Goal: Information Seeking & Learning: Learn about a topic

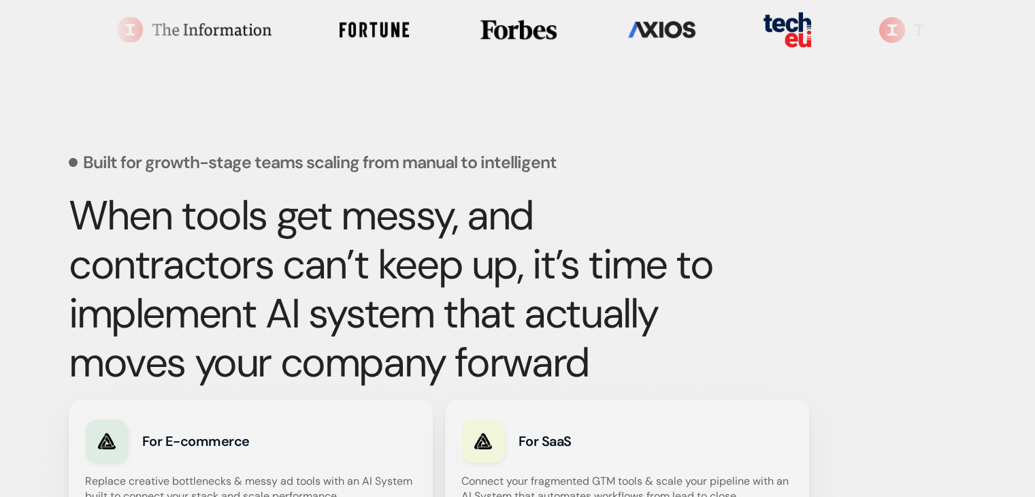
scroll to position [482, 0]
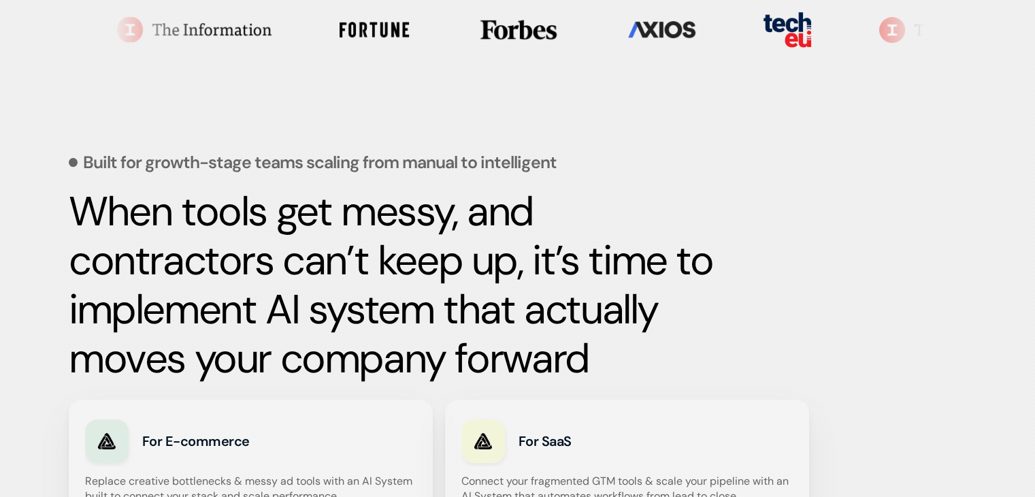
click at [843, 156] on div "Built for growth-stage teams scaling from manual to intelligent When tools get …" at bounding box center [518, 432] width 898 height 697
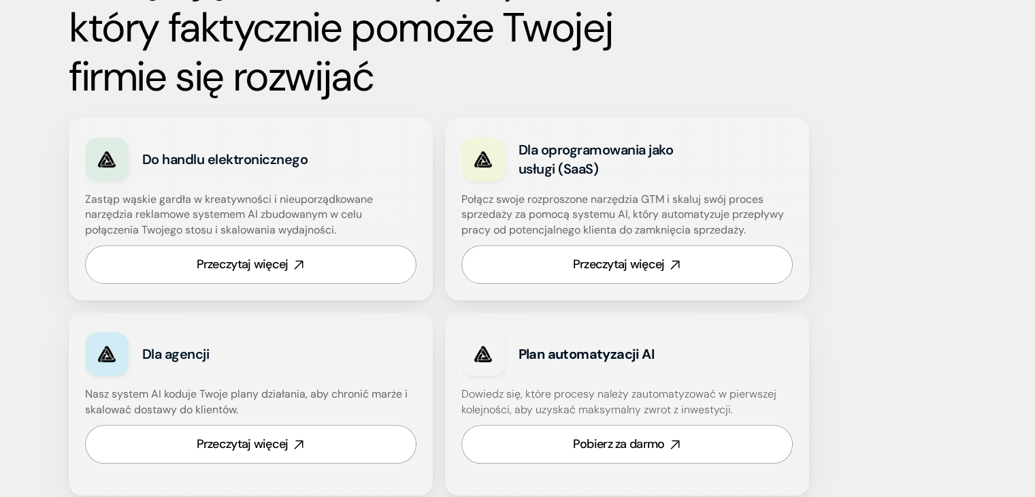
scroll to position [814, 0]
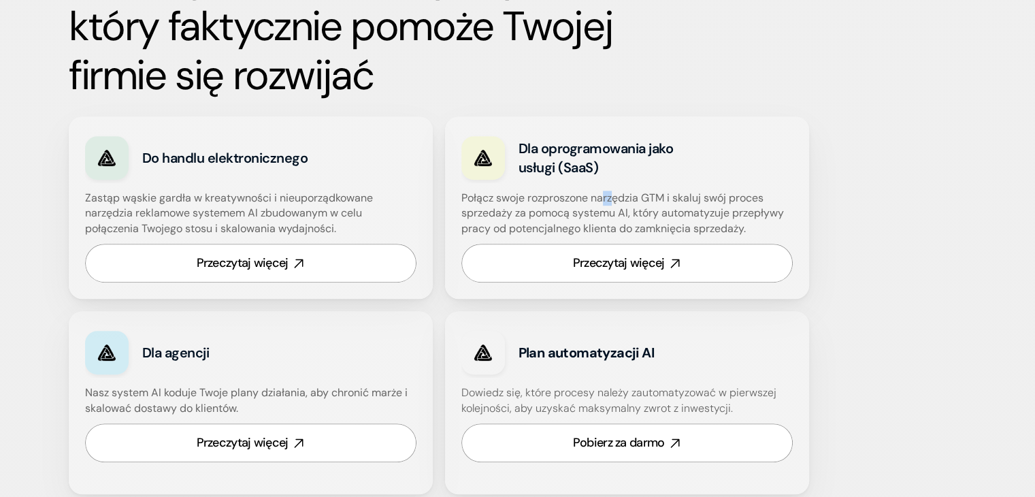
drag, startPoint x: 605, startPoint y: 188, endPoint x: 614, endPoint y: 205, distance: 18.6
click at [614, 205] on div "Dla oprogramowania jako usługi (SaaS) Połącz swoje rozproszone narzędzia GTM i …" at bounding box center [627, 207] width 364 height 182
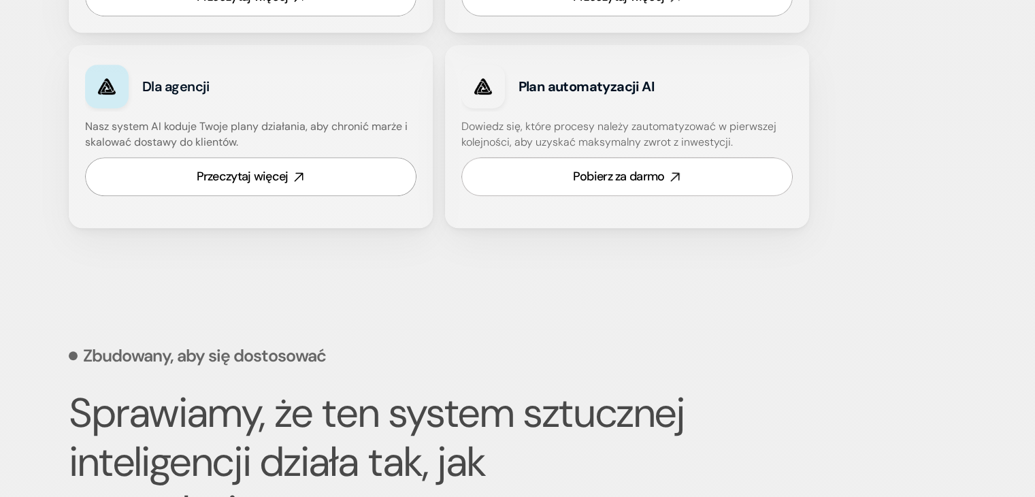
scroll to position [1080, 0]
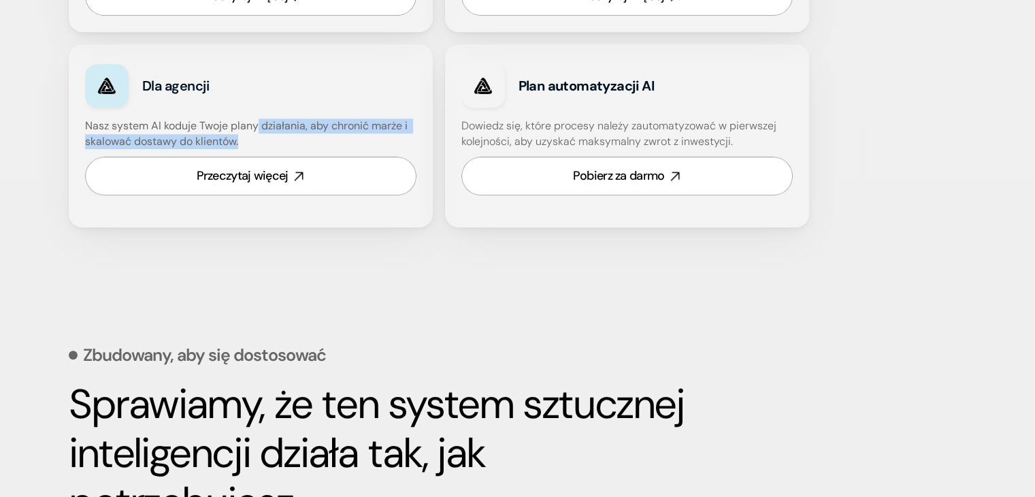
drag, startPoint x: 258, startPoint y: 126, endPoint x: 265, endPoint y: 146, distance: 20.7
click at [265, 146] on h4 "Nasz system AI koduje Twoje plany działania, aby chronić marże i skalować dosta…" at bounding box center [250, 133] width 331 height 31
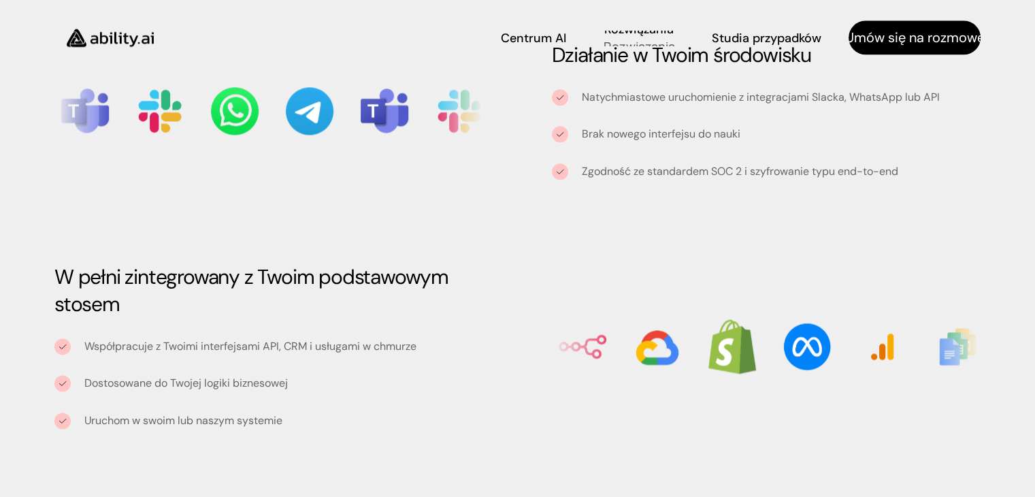
scroll to position [1640, 0]
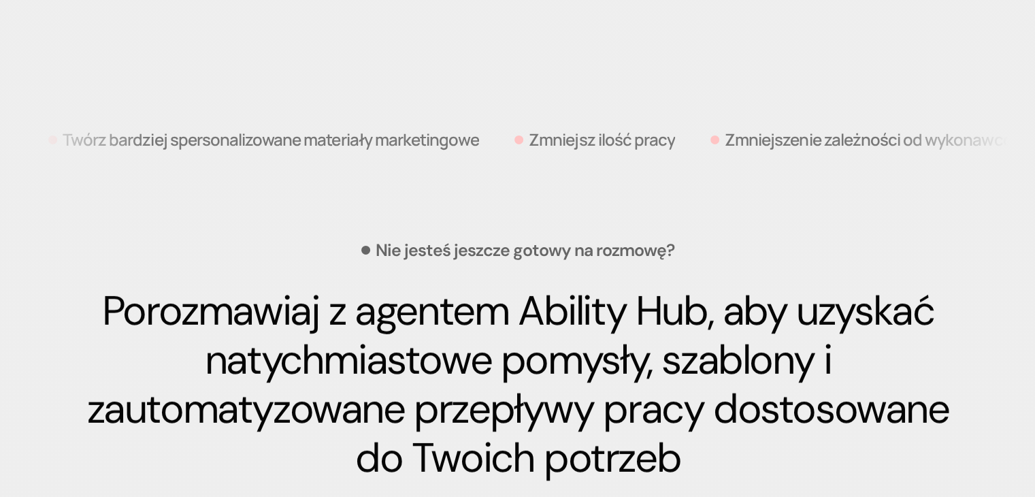
click at [688, 245] on div "Nie jesteś jeszcze gotowy na rozmowę? Porozmawiaj z agentem Ability Hub, aby uz…" at bounding box center [518, 498] width 898 height 651
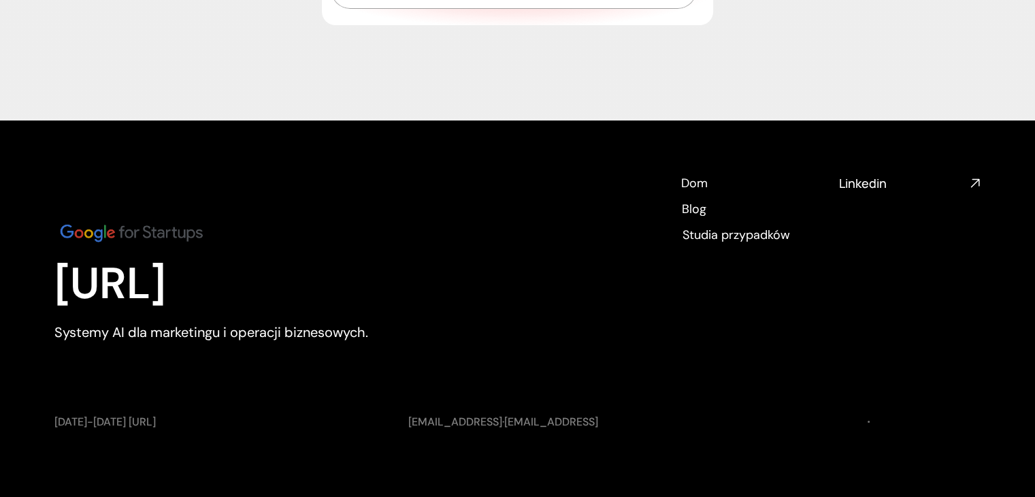
scroll to position [5333, 0]
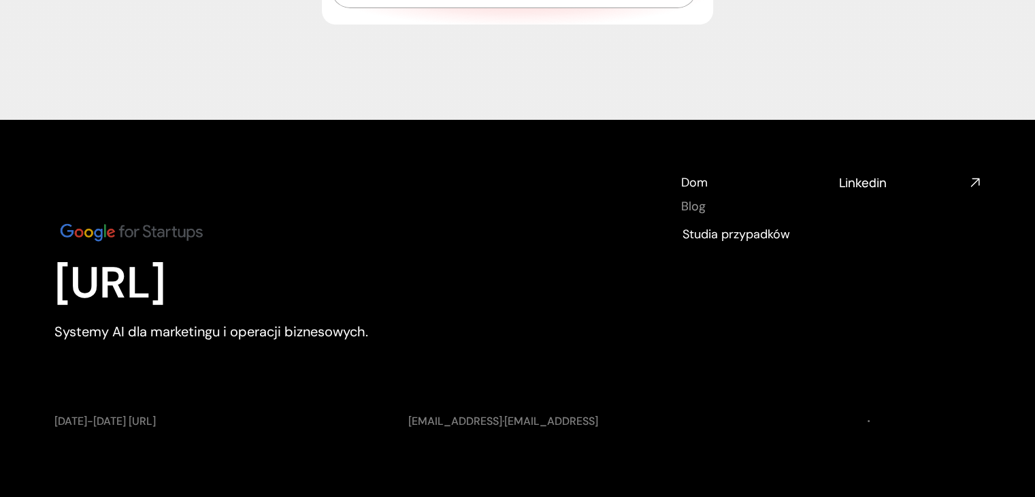
click at [695, 198] on font "Blog" at bounding box center [693, 206] width 24 height 16
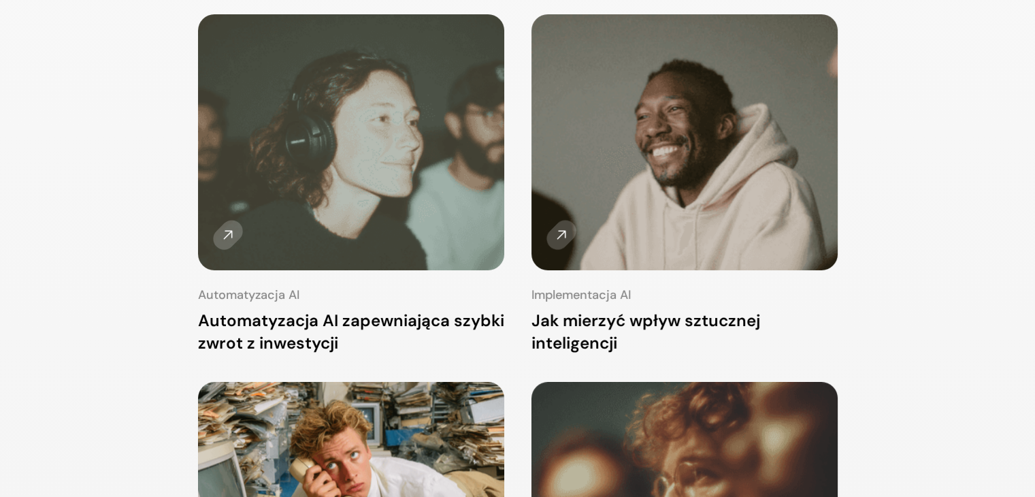
scroll to position [267, 0]
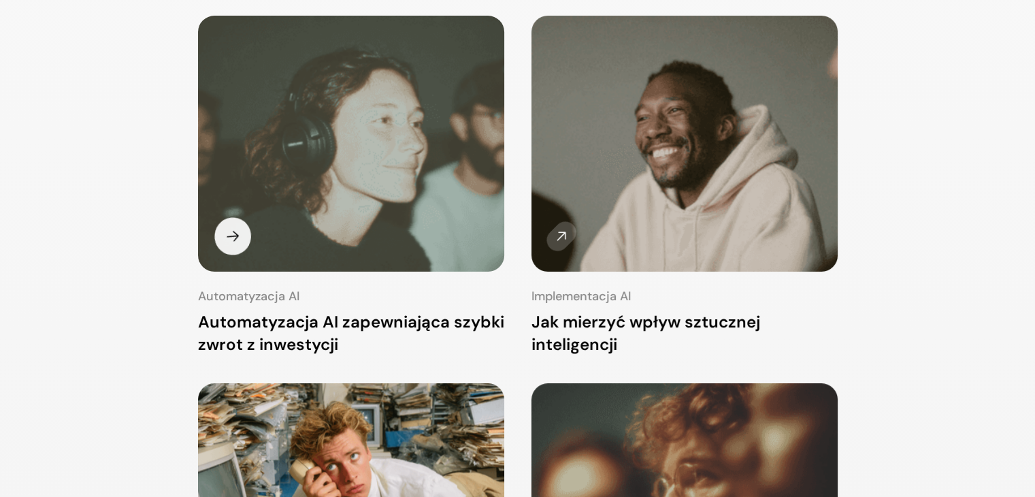
click at [344, 169] on img at bounding box center [350, 144] width 322 height 269
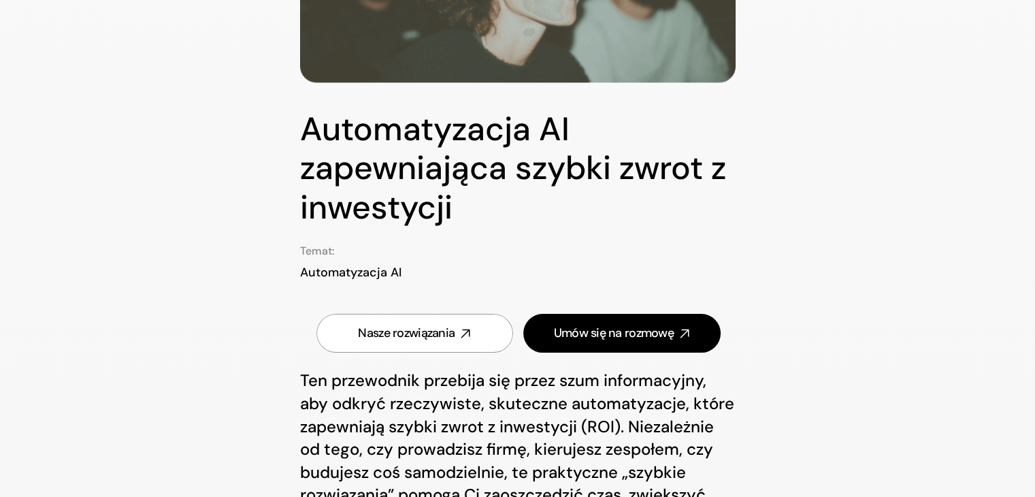
scroll to position [222, 0]
click at [465, 332] on icon at bounding box center [466, 334] width 16 height 16
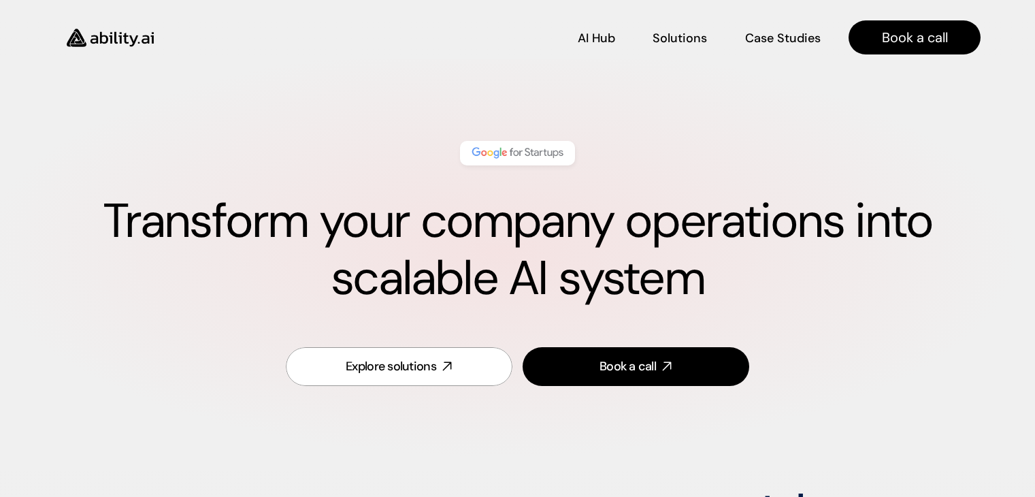
scroll to position [565, 0]
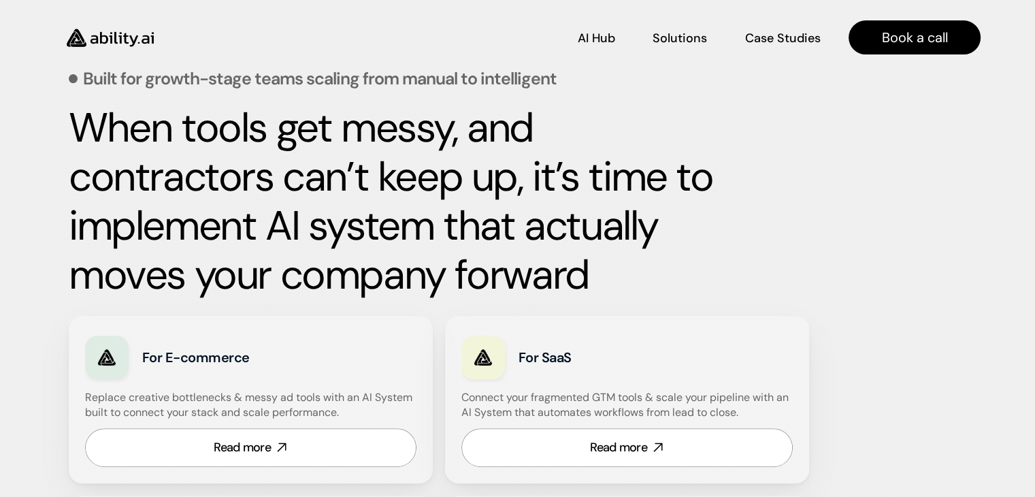
click at [801, 156] on div "When tools get messy, and contractors can’t keep up, it’s time to implement AI …" at bounding box center [518, 201] width 898 height 196
click at [692, 30] on p "Solutions" at bounding box center [679, 38] width 54 height 17
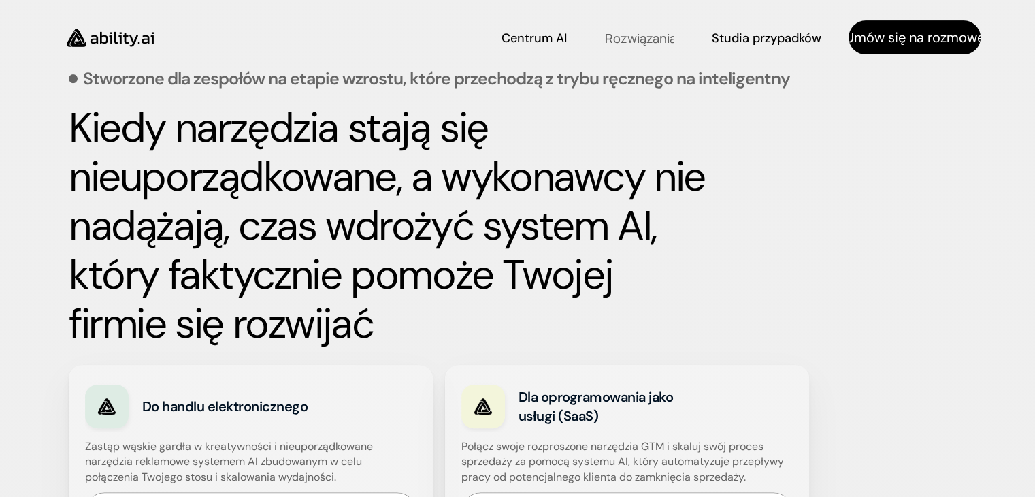
click at [686, 35] on div "Centrum AI Centrum AI Rozwiązania Rozwiązania Studia przypadków Studia przypadk…" at bounding box center [497, 38] width 648 height 24
click at [647, 33] on font "Rozwiązania" at bounding box center [638, 37] width 67 height 16
click at [647, 33] on font "Rozwiązania" at bounding box center [638, 36] width 67 height 16
click at [722, 31] on font "Studia przypadków" at bounding box center [766, 36] width 107 height 16
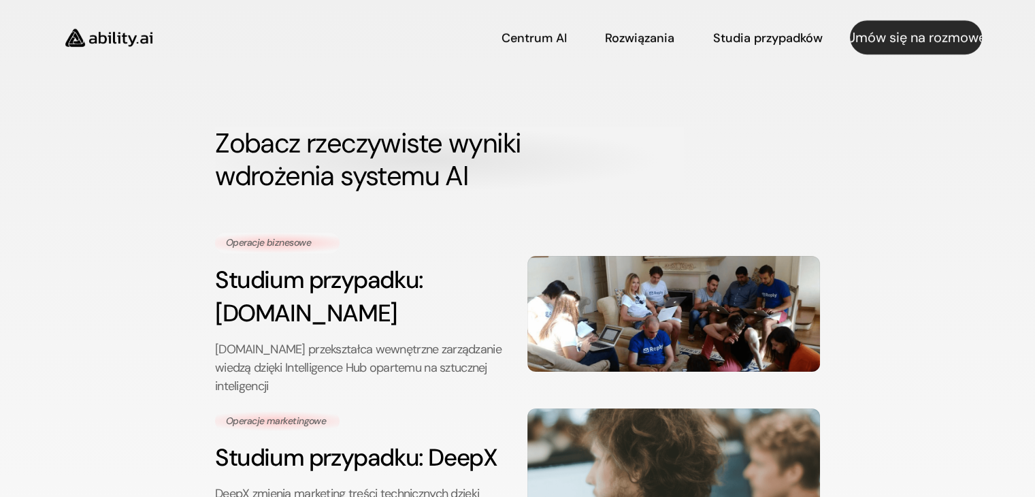
click at [893, 10] on div "Centrum AI Centrum AI Rozwiązania Rozwiązania Studia przypadków Studia przypadk…" at bounding box center [517, 29] width 1037 height 59
click at [880, 39] on font "Umów się na rozmowę" at bounding box center [915, 38] width 139 height 18
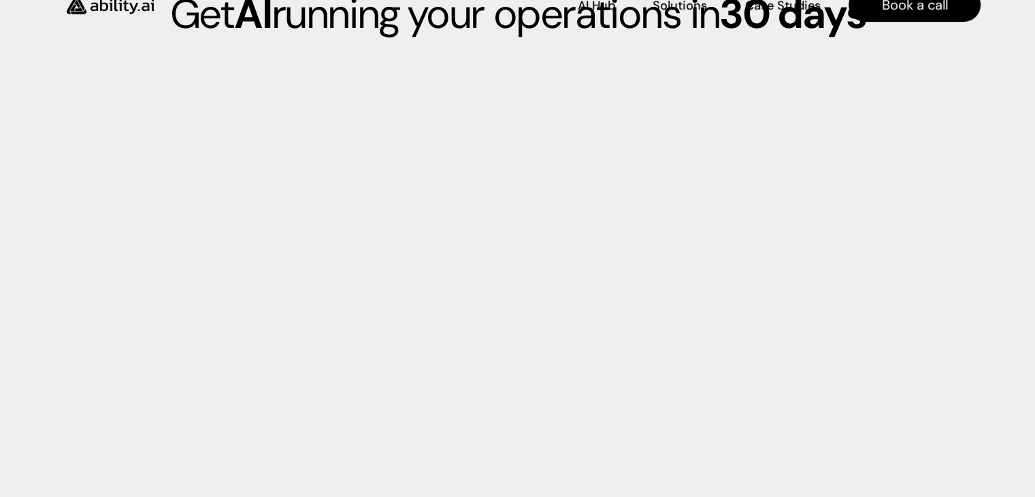
scroll to position [3772, 0]
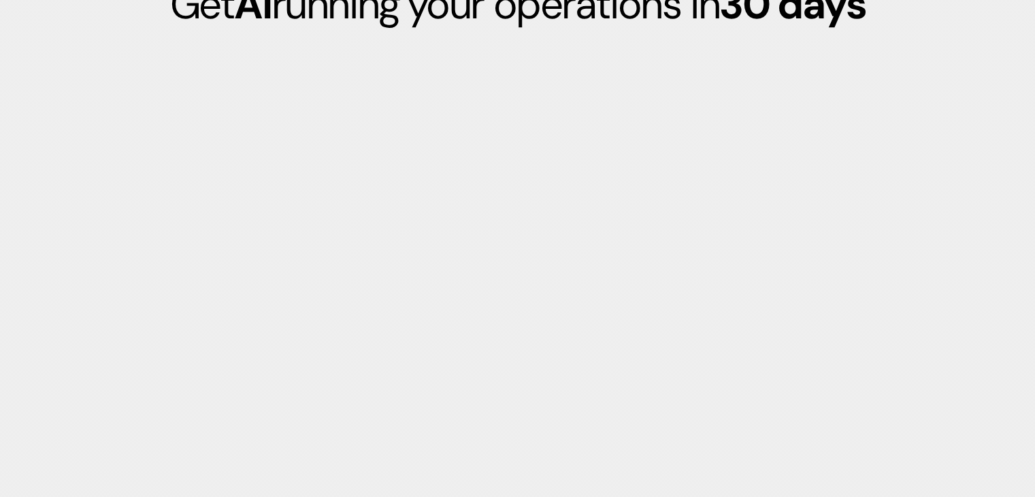
click at [903, 299] on iframe at bounding box center [517, 391] width 773 height 693
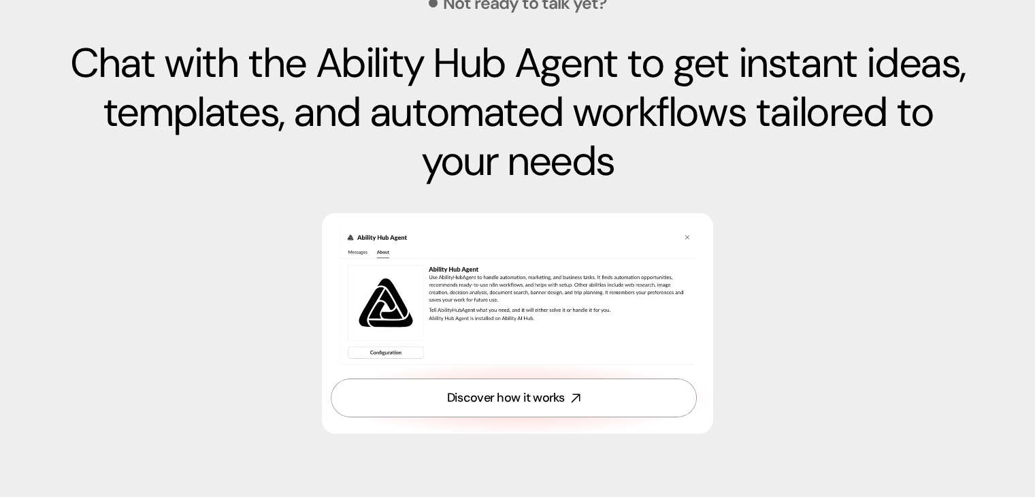
scroll to position [4653, 0]
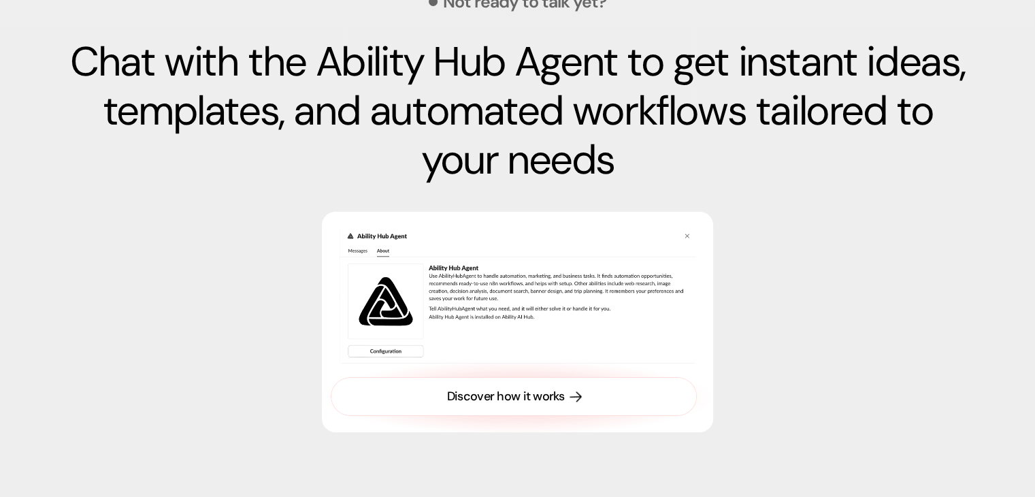
click at [569, 384] on link "Discover how it works" at bounding box center [514, 396] width 366 height 39
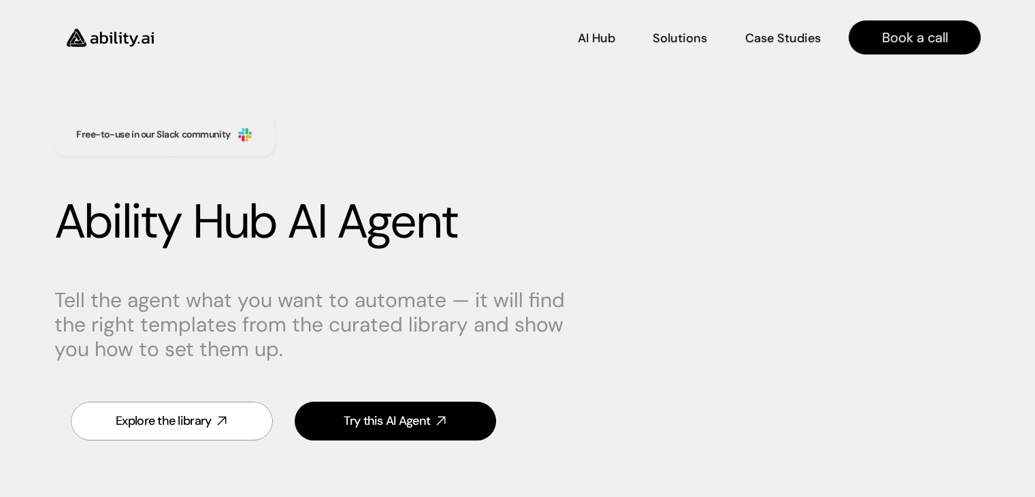
click at [922, 150] on div "Free-to-use in our Slack community Ability Hub AI Agent Tell the agent what you…" at bounding box center [517, 278] width 980 height 411
click at [205, 430] on link "Explore the library" at bounding box center [172, 420] width 202 height 39
